Goal: Task Accomplishment & Management: Use online tool/utility

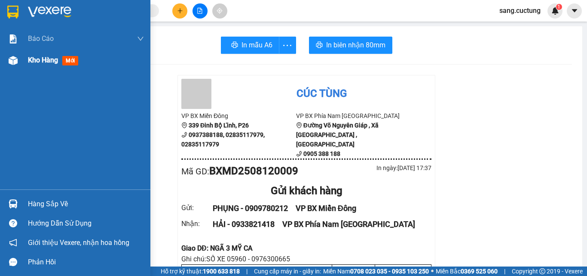
click at [5, 65] on div "Kho hàng mới" at bounding box center [75, 59] width 150 height 21
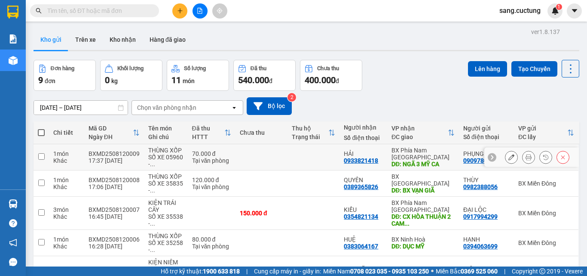
click at [277, 161] on td at bounding box center [262, 157] width 52 height 26
checkbox input "true"
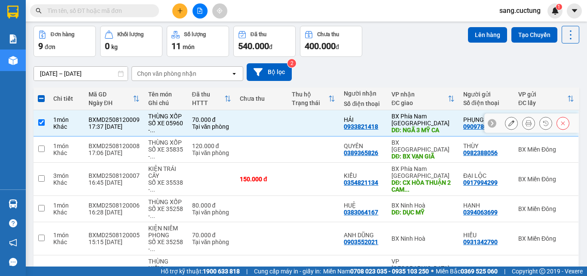
scroll to position [86, 0]
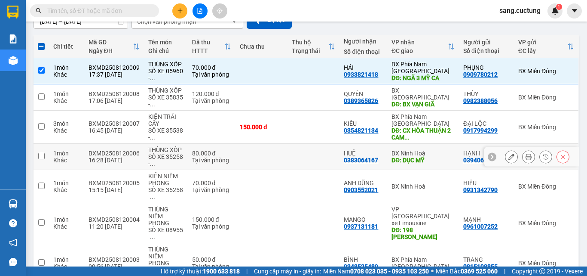
click at [277, 156] on td at bounding box center [262, 157] width 52 height 26
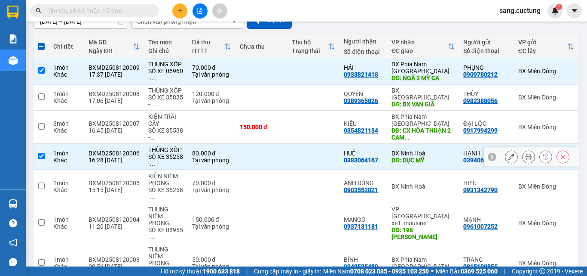
drag, startPoint x: 261, startPoint y: 159, endPoint x: 257, endPoint y: 57, distance: 102.0
click at [257, 156] on td at bounding box center [262, 157] width 52 height 26
checkbox input "false"
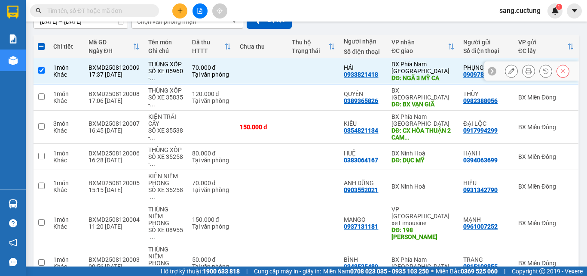
click at [254, 63] on td at bounding box center [262, 71] width 52 height 26
checkbox input "false"
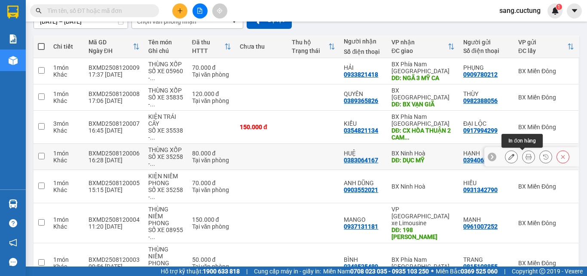
click at [523, 159] on button at bounding box center [529, 156] width 12 height 15
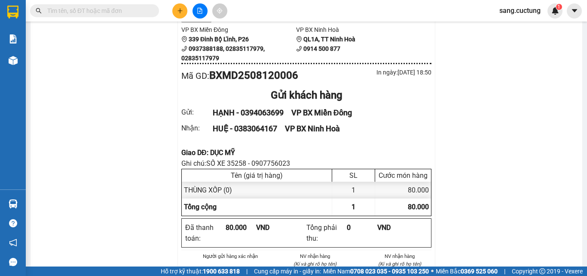
click at [207, 151] on div "Giao DĐ: DỤC MỸ" at bounding box center [306, 152] width 250 height 11
copy div "Giao DĐ: DỤC MỸ"
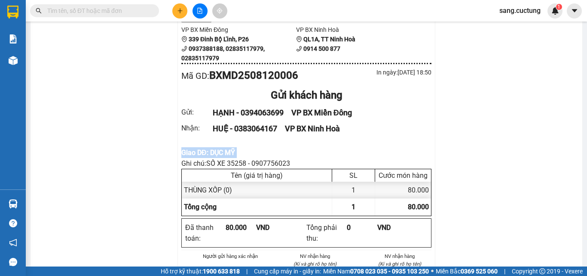
click at [178, 154] on div "Cúc Tùng VP BX Miền Đông 339 Đinh Bộ Lĩnh, P26 0937388188, 02835117979, 0283511…" at bounding box center [307, 218] width 258 height 458
click at [195, 156] on div "Giao DĐ: DỤC MỸ" at bounding box center [306, 152] width 250 height 11
copy div "Giao DĐ: DỤC MỸ"
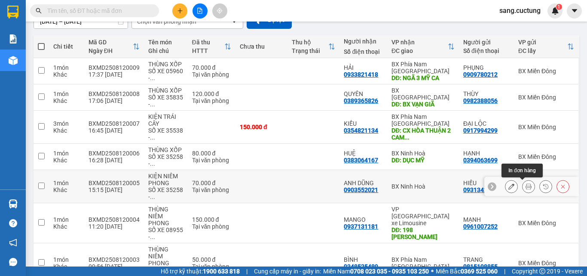
click at [526, 184] on icon at bounding box center [529, 186] width 6 height 6
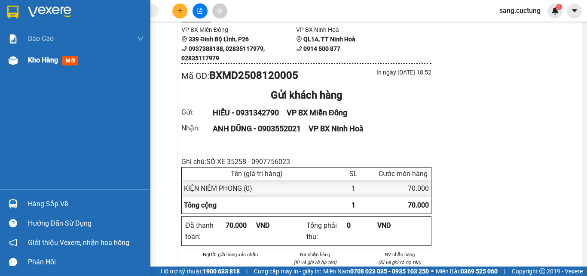
click at [23, 65] on div "Kho hàng mới" at bounding box center [75, 59] width 150 height 21
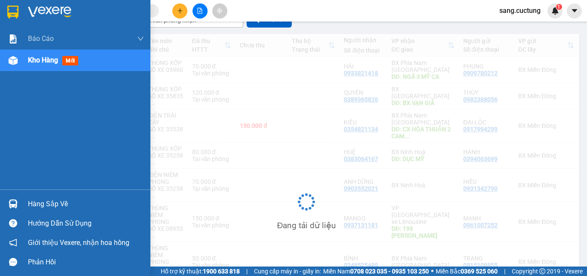
click at [50, 57] on span "Kho hàng" at bounding box center [43, 60] width 30 height 8
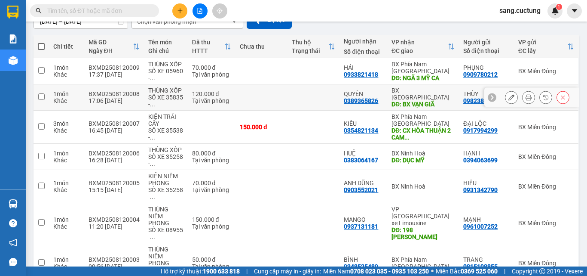
click at [526, 98] on icon at bounding box center [529, 97] width 6 height 6
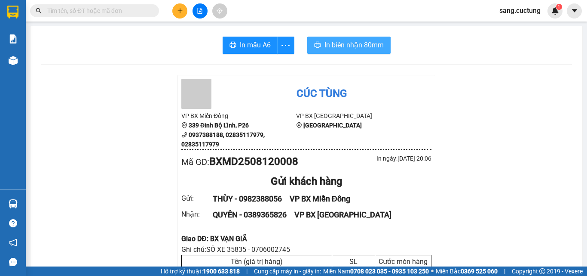
click at [350, 40] on span "In biên nhận 80mm" at bounding box center [354, 45] width 59 height 11
click at [91, 12] on input "text" at bounding box center [97, 10] width 101 height 9
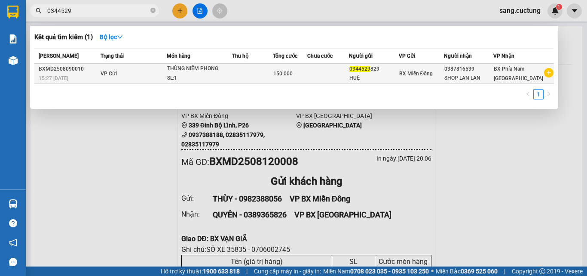
type input "0344529"
click at [232, 66] on div "THÙNG NIÊM PHONG" at bounding box center [199, 68] width 64 height 9
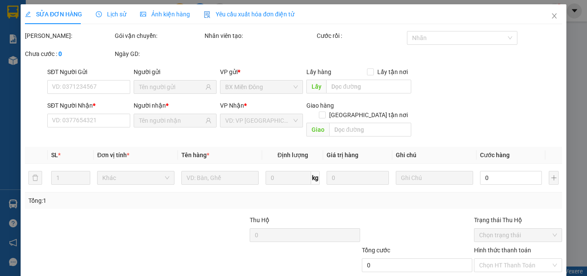
type input "0344529829"
type input "0387816539"
type input "150.000"
